Goal: Task Accomplishment & Management: Complete application form

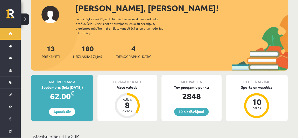
scroll to position [64, 0]
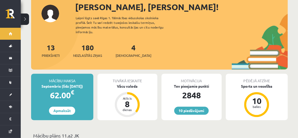
click at [127, 47] on div "4 Ieskaites" at bounding box center [134, 50] width 36 height 16
click at [127, 44] on link "4 Ieskaites" at bounding box center [134, 50] width 36 height 15
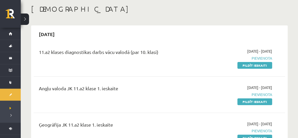
scroll to position [28, 0]
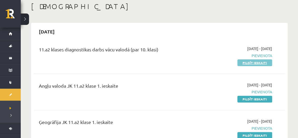
click at [252, 60] on link "Pildīt ieskaiti" at bounding box center [255, 62] width 35 height 7
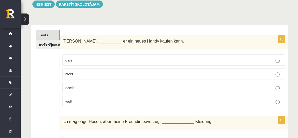
scroll to position [63, 0]
click at [87, 101] on p "weil" at bounding box center [173, 100] width 217 height 5
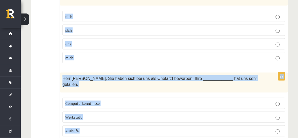
scroll to position [526, 0]
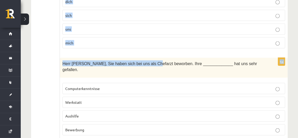
drag, startPoint x: 62, startPoint y: 40, endPoint x: 144, endPoint y: 51, distance: 83.0
copy form "Lore ipsum, __________ do sit ametc Adipi elitse doei. temp incid utlab etdo 5m…"
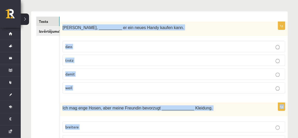
scroll to position [77, 0]
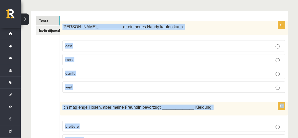
click at [147, 64] on label "trotz" at bounding box center [174, 59] width 223 height 11
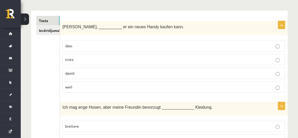
click at [148, 69] on label "damit" at bounding box center [174, 73] width 223 height 11
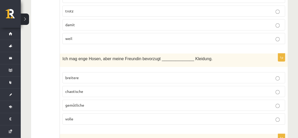
scroll to position [162, 0]
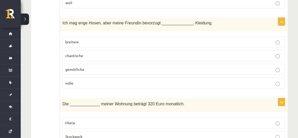
click at [85, 67] on p "gemütliche" at bounding box center [173, 69] width 217 height 5
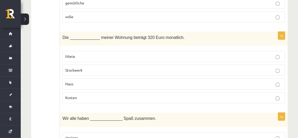
scroll to position [229, 0]
click at [93, 56] on p "Miete" at bounding box center [173, 55] width 217 height 5
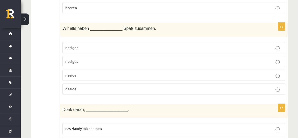
scroll to position [322, 0]
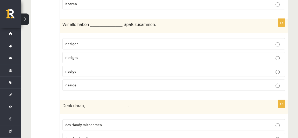
click at [84, 42] on p "riesiger" at bounding box center [173, 43] width 217 height 5
click at [109, 83] on p "riesige" at bounding box center [173, 84] width 217 height 5
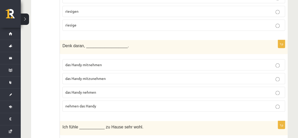
scroll to position [395, 0]
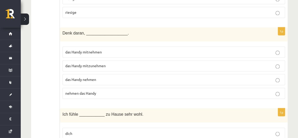
click at [97, 63] on span "das Handy mitzunehmen" at bounding box center [85, 65] width 40 height 5
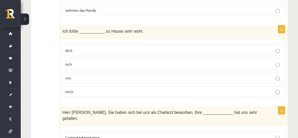
scroll to position [478, 0]
click at [107, 85] on label "mich" at bounding box center [174, 90] width 223 height 11
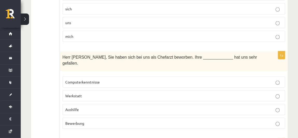
scroll to position [533, 0]
click at [96, 93] on p "Werkstatt" at bounding box center [173, 95] width 217 height 5
click at [83, 121] on span "Bewerbung" at bounding box center [74, 123] width 19 height 5
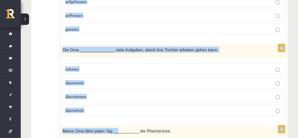
scroll to position [794, 0]
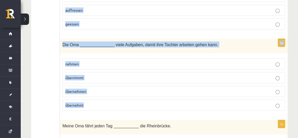
drag, startPoint x: 63, startPoint y: 24, endPoint x: 143, endPoint y: 91, distance: 104.3
copy form "Der Mitarbeiter _______________ mehr Lohn für seine Überstunden. verlangt prote…"
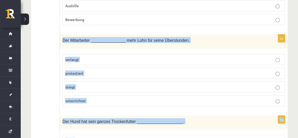
scroll to position [636, 0]
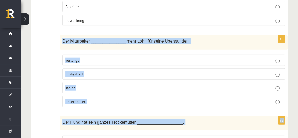
click at [108, 116] on div "Der Hund hat sein ganzes Trockenfutter ____________________." at bounding box center [174, 123] width 228 height 14
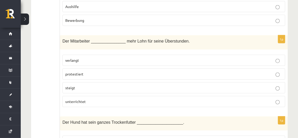
click at [112, 58] on p "verlangt" at bounding box center [173, 60] width 217 height 5
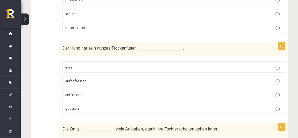
scroll to position [710, 0]
click at [92, 91] on p "auffressen" at bounding box center [173, 93] width 217 height 5
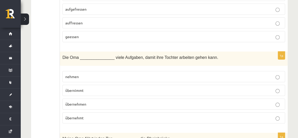
scroll to position [783, 0]
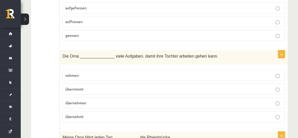
click at [88, 86] on p "übernimmt" at bounding box center [173, 88] width 217 height 5
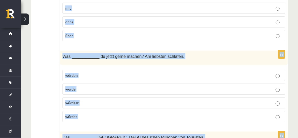
scroll to position [1044, 0]
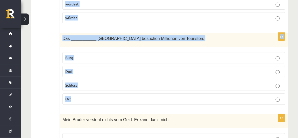
drag, startPoint x: 63, startPoint y: 9, endPoint x: 117, endPoint y: 89, distance: 96.3
copy form "Meine Oma fährt jeden Tag ___________ die Rheinbrücke. in mit ohne über 1p Was …"
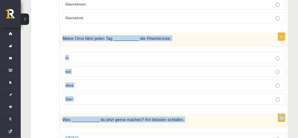
scroll to position [882, 0]
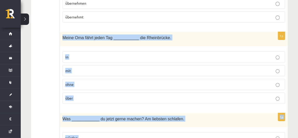
click at [97, 95] on p "über" at bounding box center [173, 97] width 217 height 5
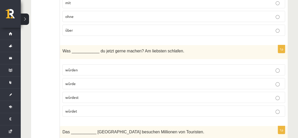
scroll to position [950, 0]
click at [82, 108] on p "würdet" at bounding box center [173, 110] width 217 height 5
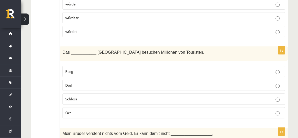
scroll to position [1030, 0]
click at [86, 96] on p "Schloss" at bounding box center [173, 98] width 217 height 5
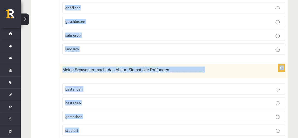
scroll to position [1518, 0]
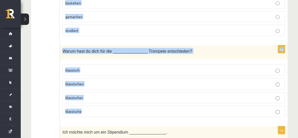
drag, startPoint x: 63, startPoint y: 73, endPoint x: 132, endPoint y: 87, distance: 70.0
copy form "Mein Bruder versteht nichts vom Geld. Er kann damit nicht __________________. g…"
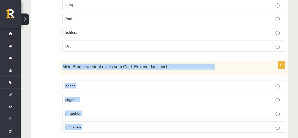
scroll to position [1102, 0]
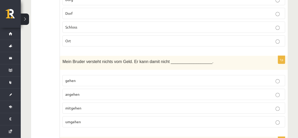
click at [99, 119] on p "umgehen" at bounding box center [173, 121] width 217 height 5
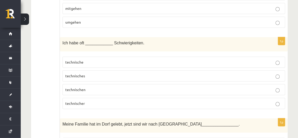
scroll to position [1204, 0]
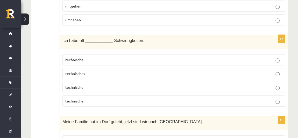
click at [95, 57] on p "technische" at bounding box center [173, 59] width 217 height 5
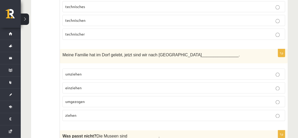
scroll to position [1275, 0]
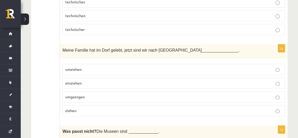
click at [90, 94] on p "umgezogen" at bounding box center [173, 96] width 217 height 5
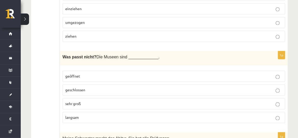
scroll to position [1350, 0]
click at [88, 114] on p "langsam" at bounding box center [173, 116] width 217 height 5
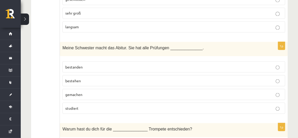
scroll to position [1440, 0]
click at [96, 64] on p "bestanden" at bounding box center [173, 66] width 217 height 5
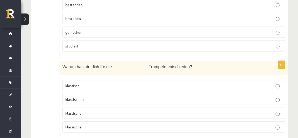
scroll to position [1503, 0]
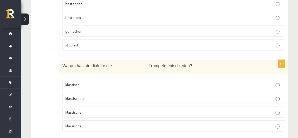
click at [89, 109] on p "klassischer" at bounding box center [173, 111] width 217 height 5
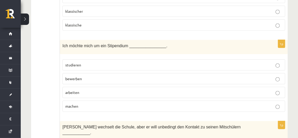
scroll to position [1605, 0]
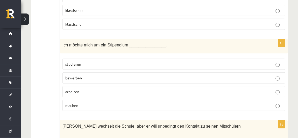
click at [74, 62] on span "studieren" at bounding box center [73, 64] width 16 height 5
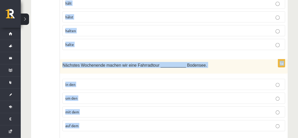
scroll to position [1767, 0]
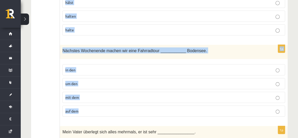
drag, startPoint x: 62, startPoint y: 22, endPoint x: 119, endPoint y: 85, distance: 85.0
copy form "Ich möchte mich um ein Stipendium ________________. studieren bewerben arbeiten…"
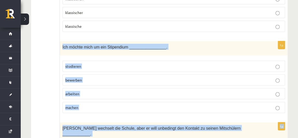
scroll to position [1605, 0]
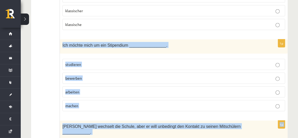
click at [111, 75] on p "bewerben" at bounding box center [173, 77] width 217 height 5
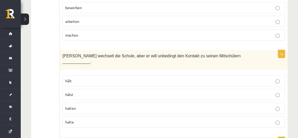
scroll to position [1682, 0]
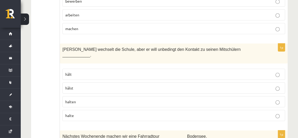
click at [93, 99] on p "halten" at bounding box center [173, 101] width 217 height 5
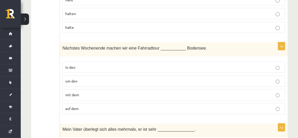
scroll to position [1776, 0]
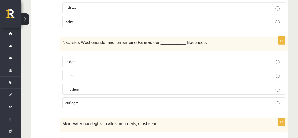
click at [93, 70] on label "um den" at bounding box center [174, 75] width 223 height 11
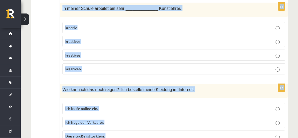
scroll to position [2011, 0]
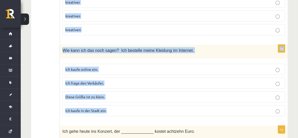
drag, startPoint x: 63, startPoint y: 38, endPoint x: 126, endPoint y: 71, distance: 70.8
copy form "Mein Vater überlegt sich alles mehrmals, er ist sehr ________________. vernünft…"
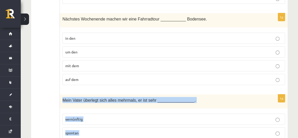
scroll to position [1798, 0]
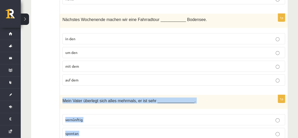
click at [100, 114] on label "vernünftig" at bounding box center [174, 119] width 223 height 11
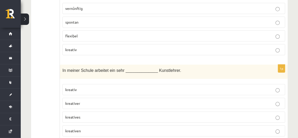
scroll to position [1911, 0]
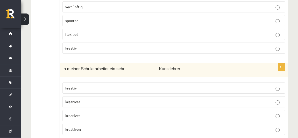
click at [90, 99] on p "kreativer" at bounding box center [173, 101] width 217 height 5
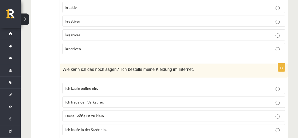
scroll to position [2000, 0]
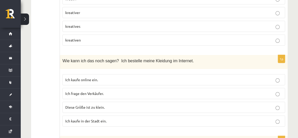
click at [103, 77] on p "Ich kaufe online ein." at bounding box center [173, 79] width 217 height 5
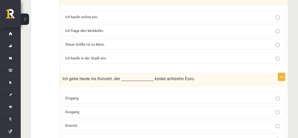
scroll to position [2063, 0]
click at [106, 109] on p "Ausgang" at bounding box center [173, 111] width 217 height 5
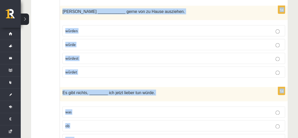
scroll to position [2296, 0]
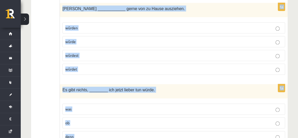
drag, startPoint x: 62, startPoint y: 43, endPoint x: 111, endPoint y: 114, distance: 86.2
copy form "Ich gehe heute ins Konzert, der ______________ kostet achtzehn Euro. Eingang Au…"
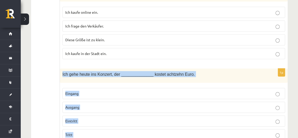
scroll to position [2068, 0]
click at [108, 88] on label "Eingang" at bounding box center [174, 93] width 223 height 11
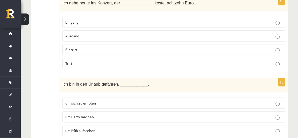
scroll to position [2140, 0]
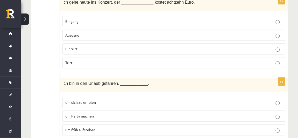
click at [94, 127] on span "um früh aufstehen" at bounding box center [80, 129] width 30 height 5
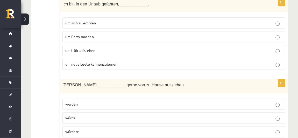
scroll to position [2233, 0]
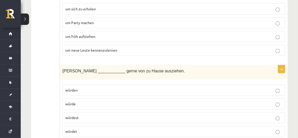
click at [100, 87] on p "würden" at bounding box center [173, 89] width 217 height 5
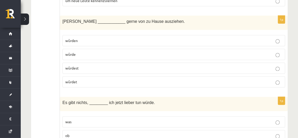
scroll to position [2296, 0]
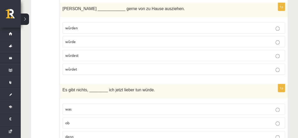
click at [99, 106] on p "was" at bounding box center [173, 108] width 217 height 5
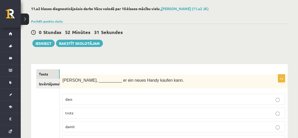
scroll to position [24, 0]
click at [43, 83] on link "Izvērtējums!" at bounding box center [47, 84] width 23 height 10
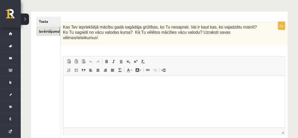
scroll to position [78, 0]
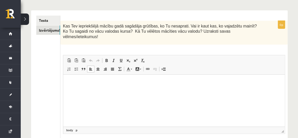
click at [135, 91] on html at bounding box center [174, 83] width 222 height 16
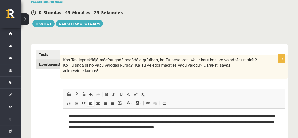
scroll to position [46, 0]
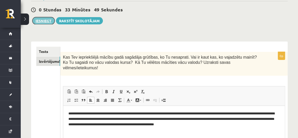
click at [41, 20] on button "Iesniegt" at bounding box center [43, 20] width 22 height 7
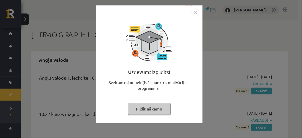
click at [154, 108] on button "Pildīt nākamo" at bounding box center [149, 109] width 43 height 12
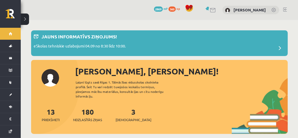
click at [128, 109] on div "3 Ieskaites" at bounding box center [134, 114] width 36 height 16
click at [125, 109] on link "3 Ieskaites" at bounding box center [134, 114] width 36 height 15
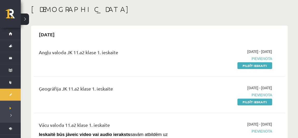
scroll to position [24, 0]
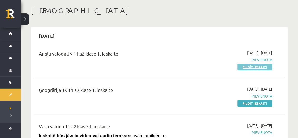
click at [245, 65] on link "Pildīt ieskaiti" at bounding box center [255, 67] width 35 height 7
